Goal: Task Accomplishment & Management: Use online tool/utility

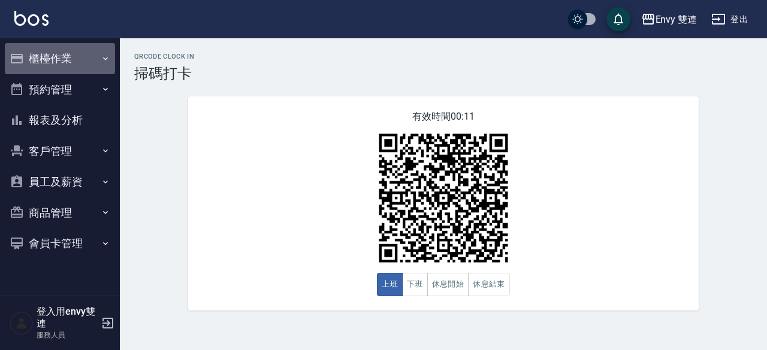
click at [45, 67] on button "櫃檯作業" at bounding box center [60, 58] width 110 height 31
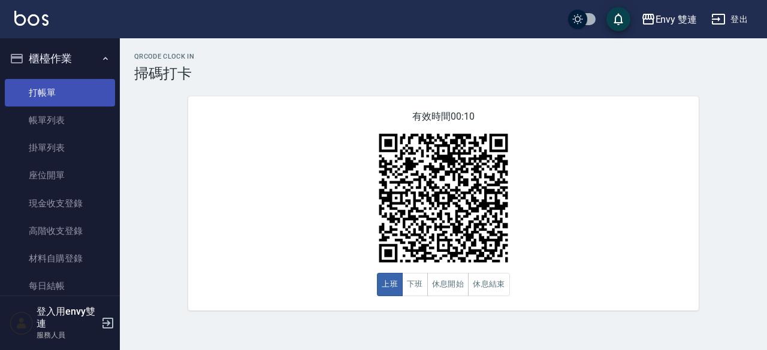
click at [80, 92] on link "打帳單" at bounding box center [60, 93] width 110 height 28
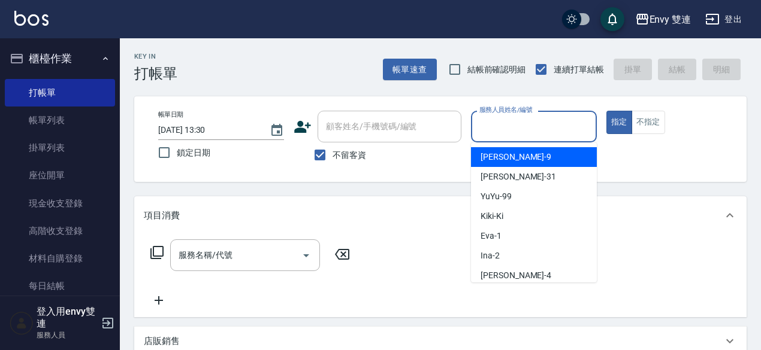
type input "Zoe-9"
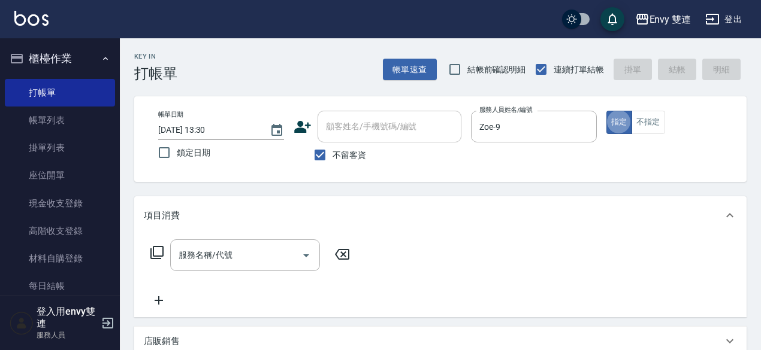
type button "true"
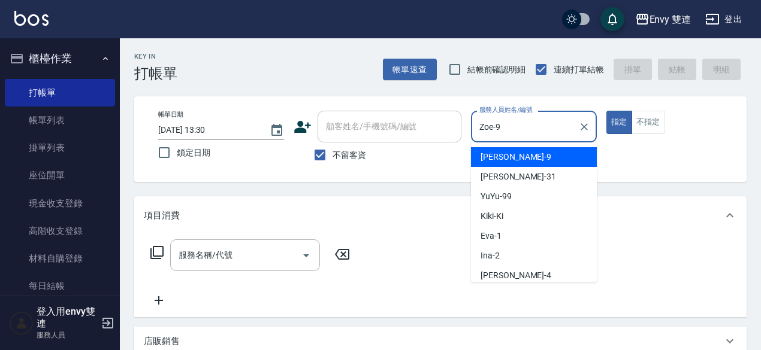
click at [526, 126] on input "Zoe-9" at bounding box center [524, 126] width 97 height 21
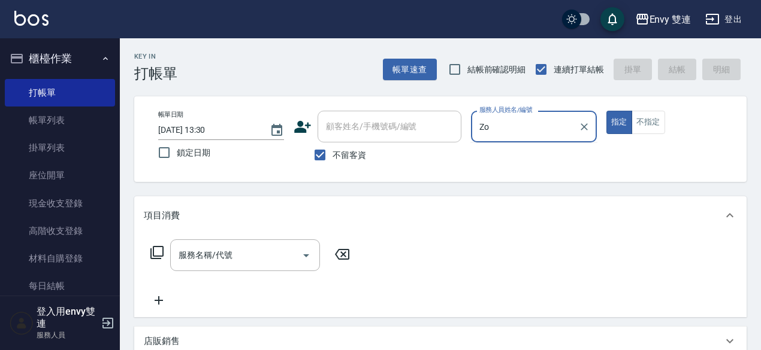
type input "Z"
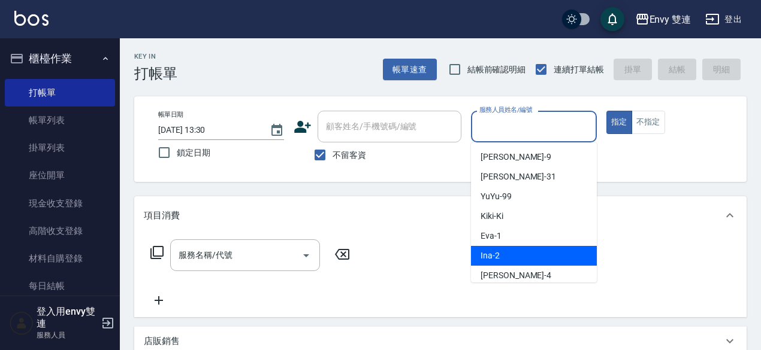
type input "Ina-2"
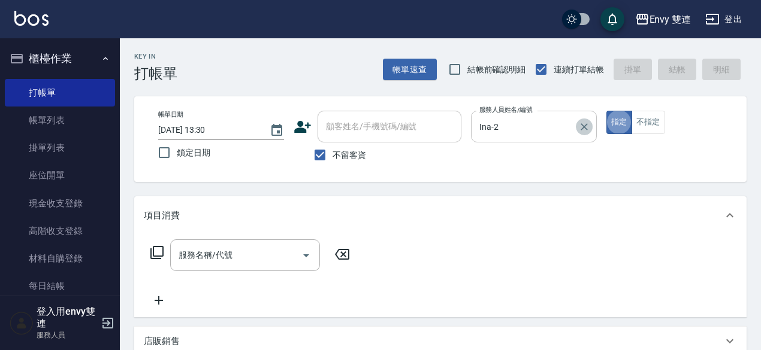
click at [582, 124] on icon "Clear" at bounding box center [583, 126] width 7 height 7
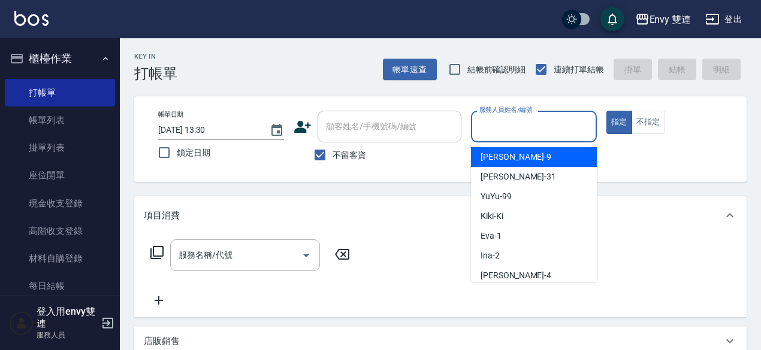
click at [487, 132] on input "服務人員姓名/編號" at bounding box center [533, 126] width 115 height 21
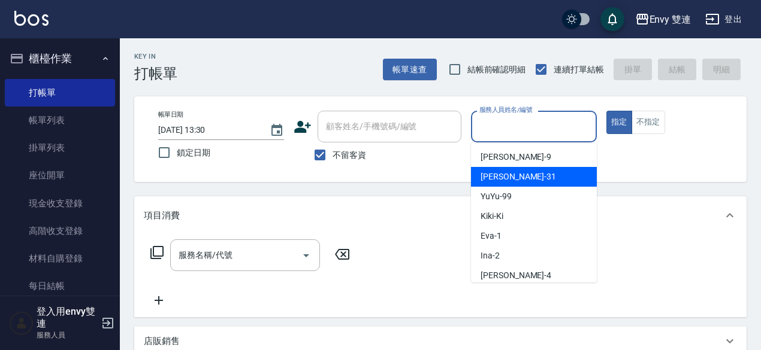
click at [517, 177] on div "Lina -31" at bounding box center [534, 177] width 126 height 20
type input "Lina-31"
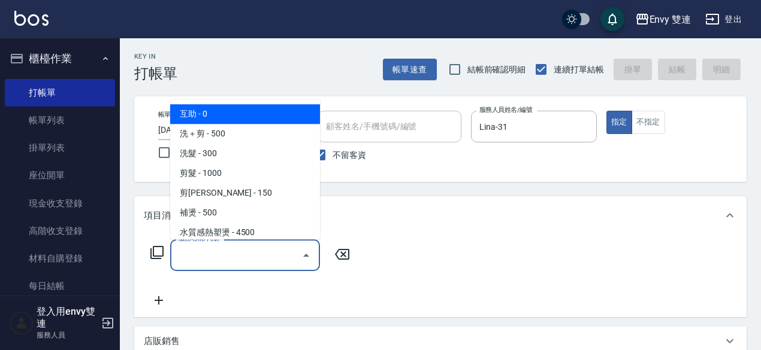
click at [225, 252] on input "服務名稱/代號" at bounding box center [235, 255] width 121 height 21
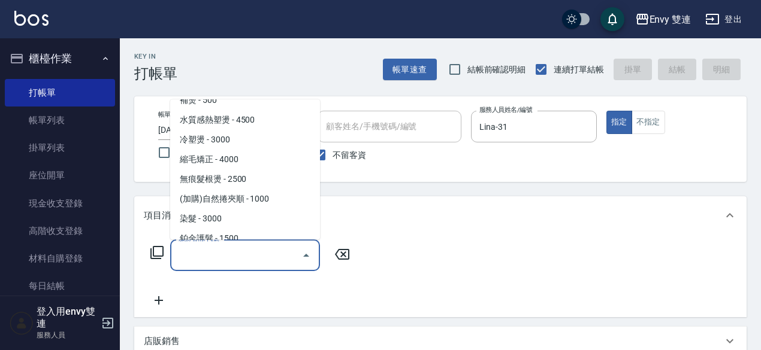
scroll to position [113, 0]
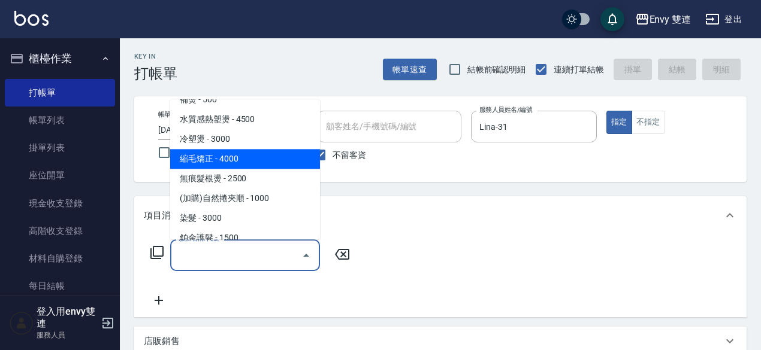
click at [218, 164] on span "縮毛矯正 - 4000" at bounding box center [245, 159] width 150 height 20
type input "縮毛矯正 (304)"
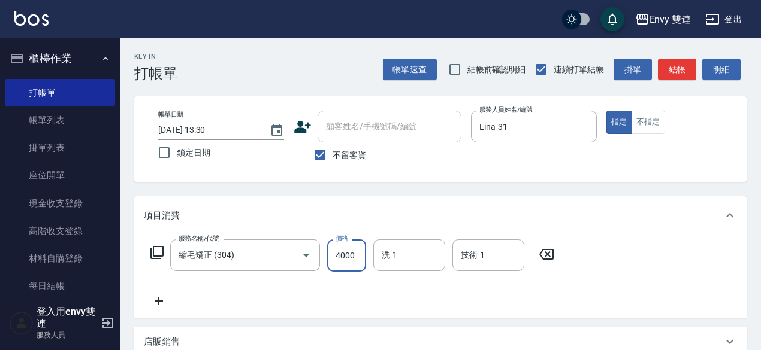
click at [347, 255] on input "4000" at bounding box center [346, 256] width 39 height 32
drag, startPoint x: 347, startPoint y: 255, endPoint x: 362, endPoint y: 258, distance: 15.3
click at [362, 258] on input "4000" at bounding box center [346, 256] width 39 height 32
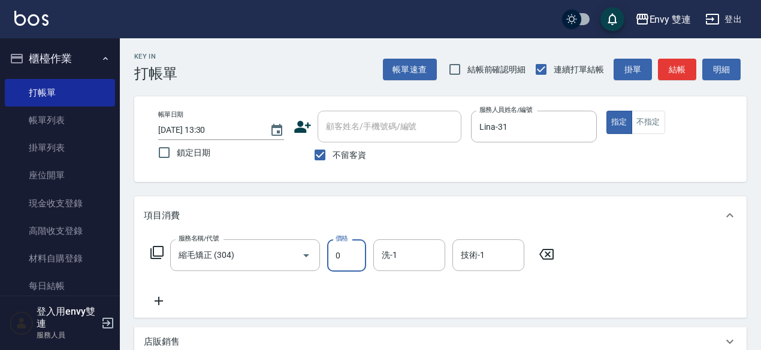
click at [362, 258] on input "0" at bounding box center [346, 256] width 39 height 32
click at [329, 252] on input "0" at bounding box center [346, 256] width 39 height 32
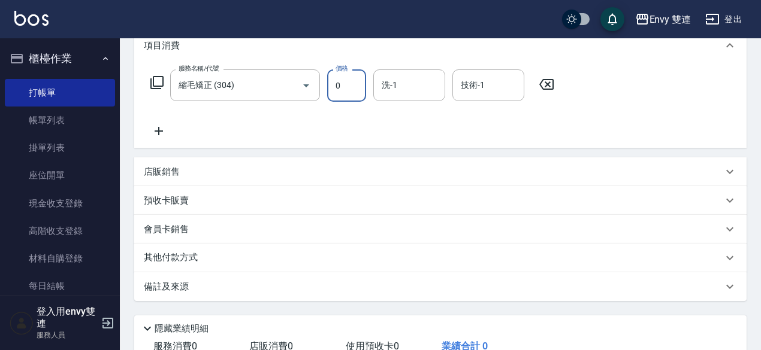
scroll to position [0, 0]
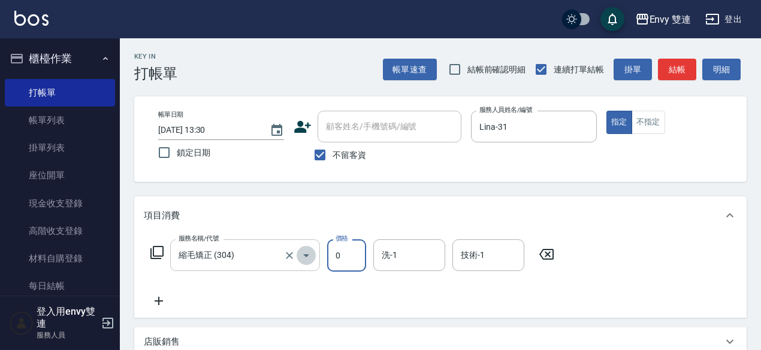
click at [299, 252] on icon "Open" at bounding box center [306, 256] width 14 height 14
type input "0"
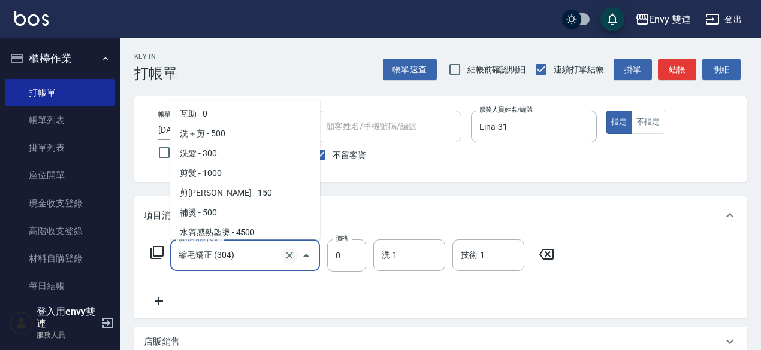
scroll to position [43, 0]
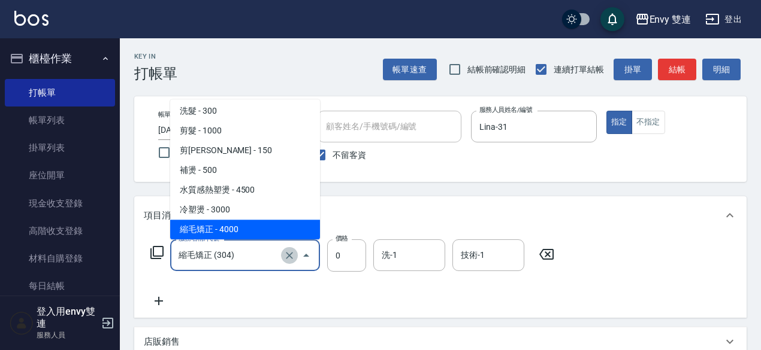
click at [290, 256] on icon "Clear" at bounding box center [289, 255] width 7 height 7
type input "縮毛矯正 (304)"
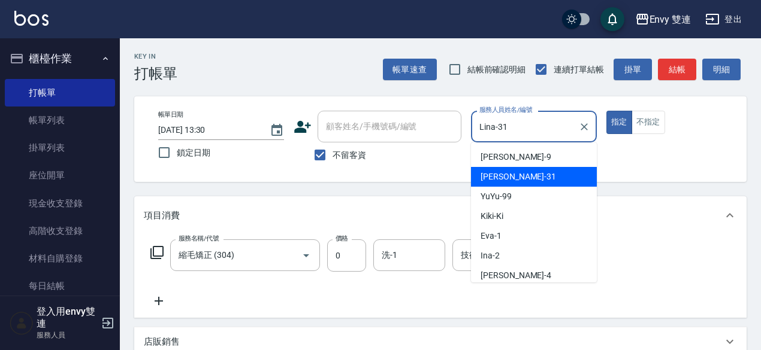
click at [570, 120] on input "Lina-31" at bounding box center [524, 126] width 97 height 21
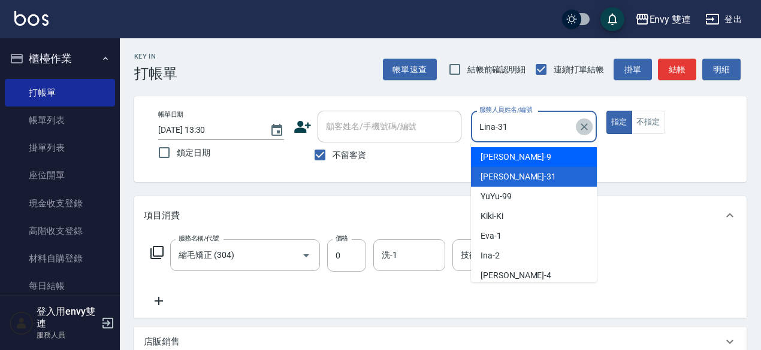
click at [588, 130] on icon "Clear" at bounding box center [584, 127] width 12 height 12
